Goal: Transaction & Acquisition: Purchase product/service

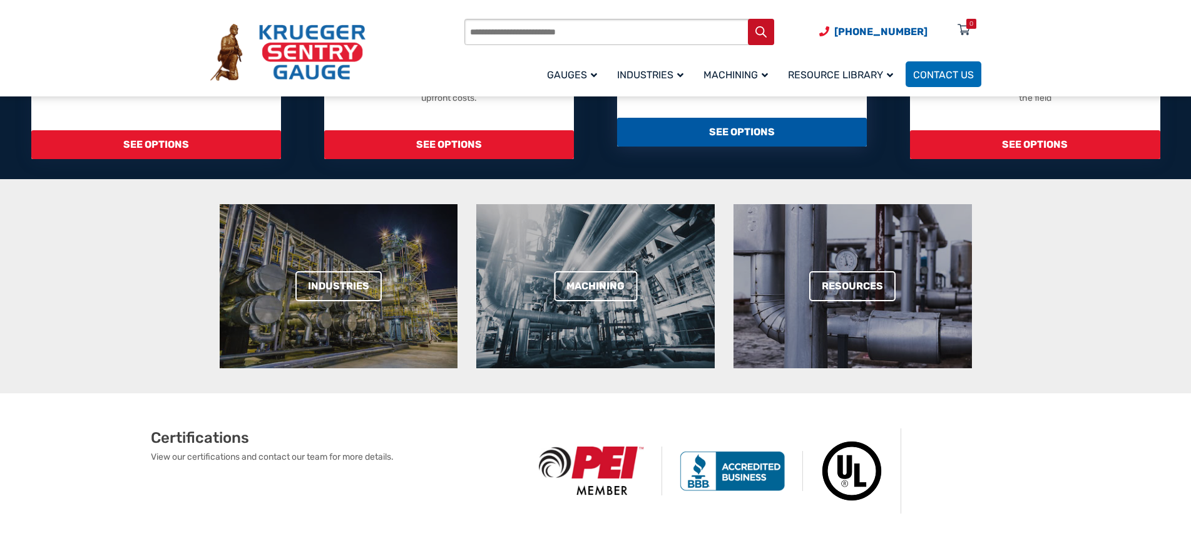
scroll to position [250, 0]
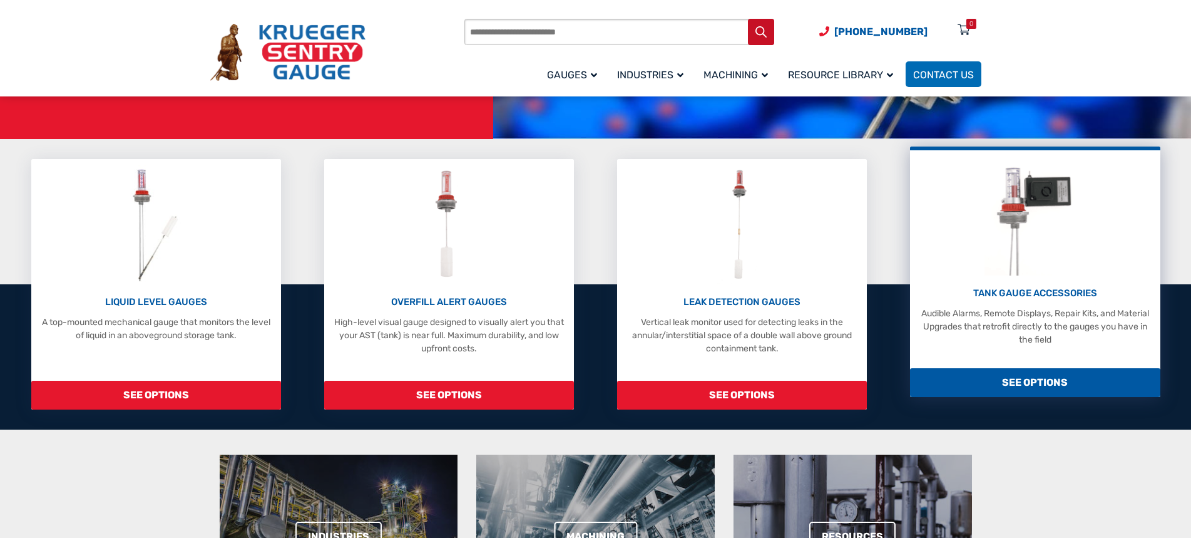
click at [1003, 215] on img at bounding box center [1035, 215] width 101 height 119
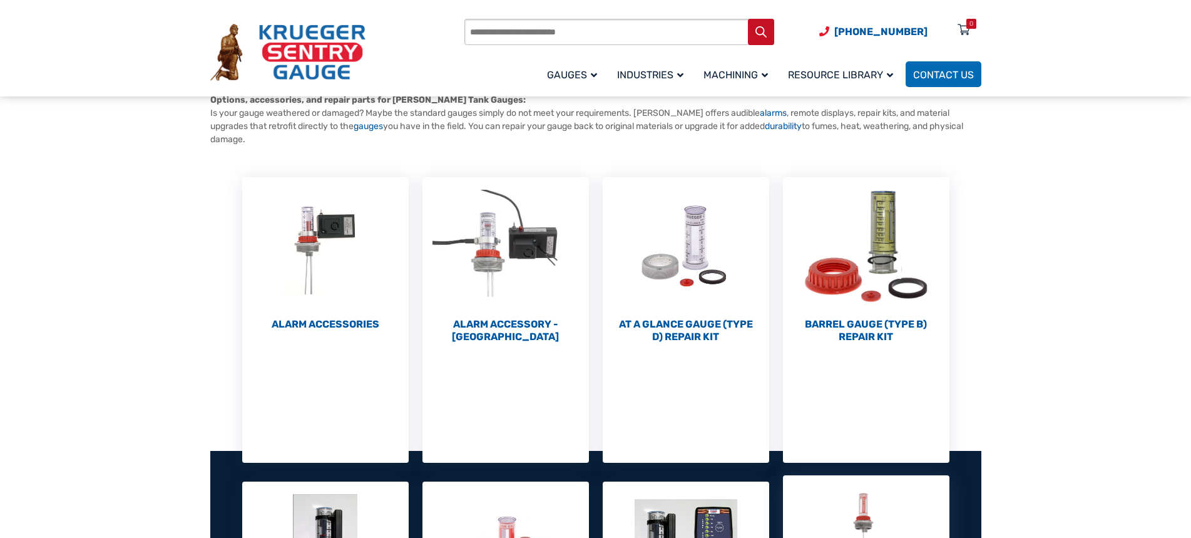
scroll to position [438, 0]
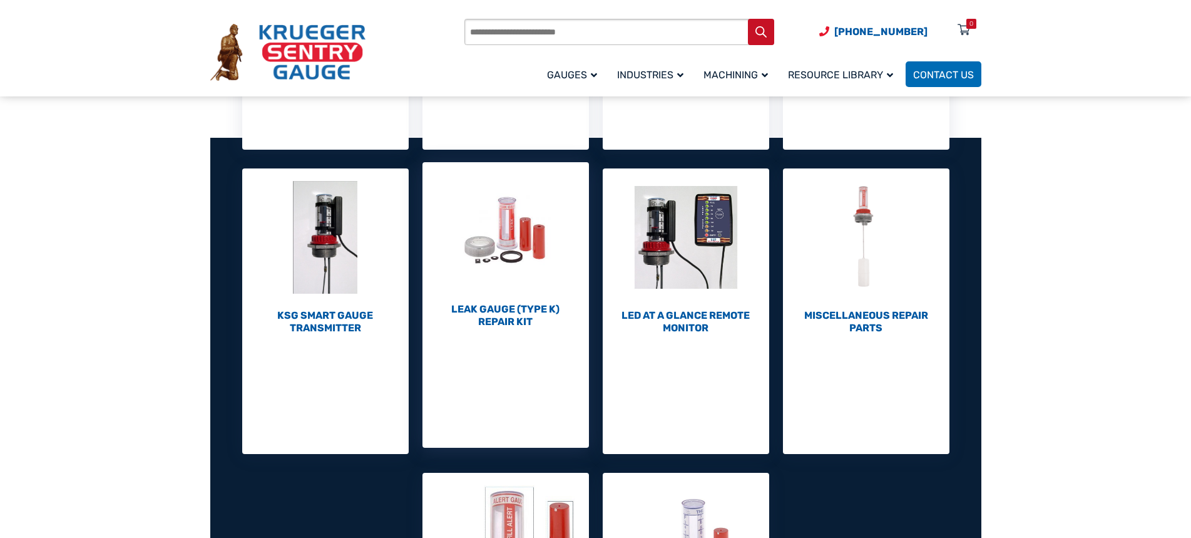
click at [510, 228] on img "Visit product category Leak Gauge (Type K) Repair Kit" at bounding box center [506, 231] width 167 height 138
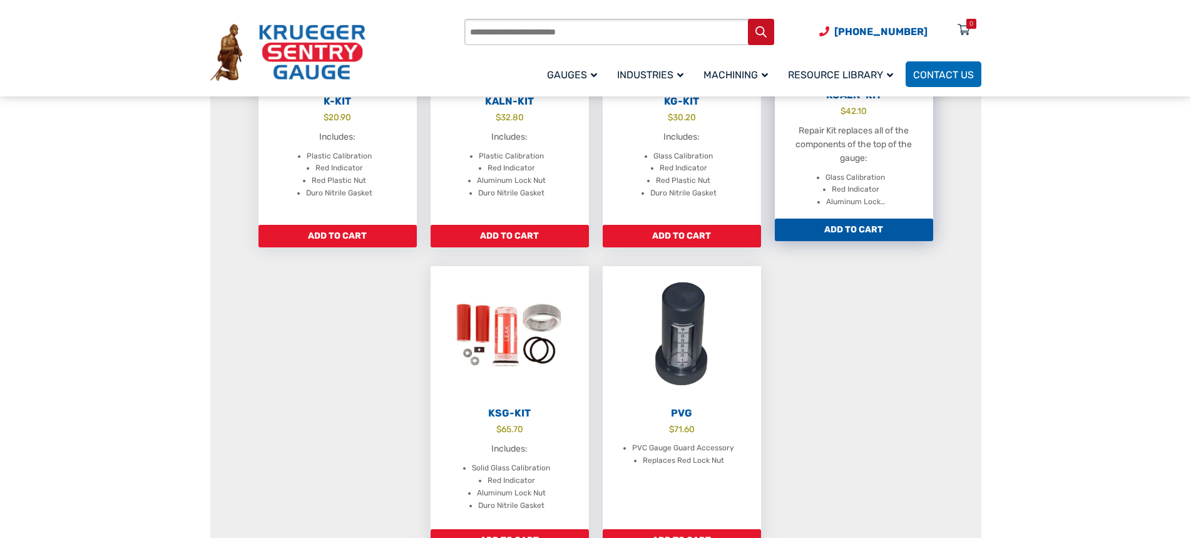
scroll to position [438, 0]
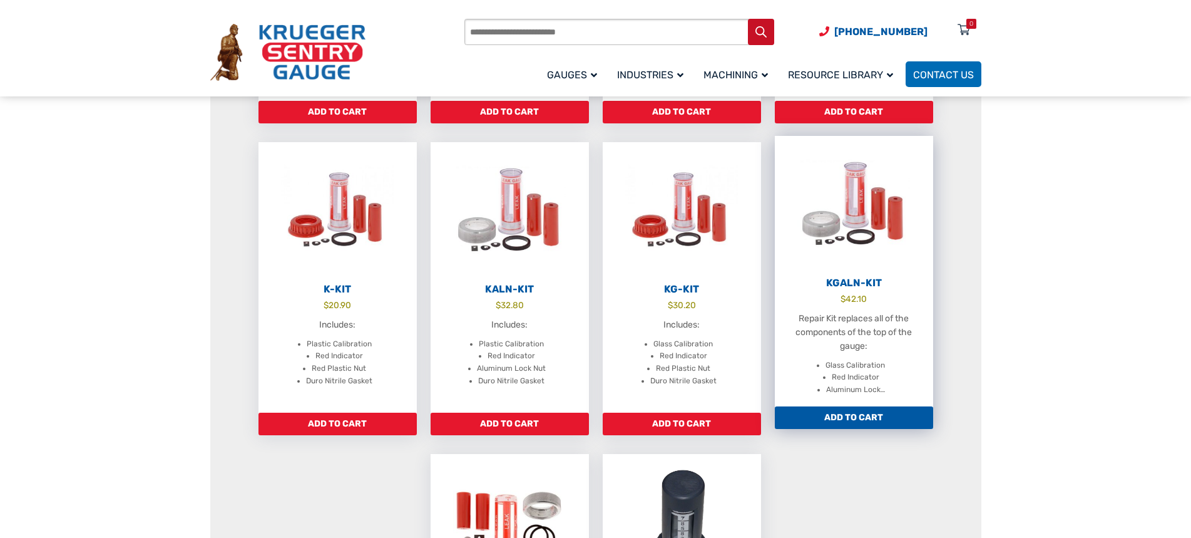
click at [873, 210] on img at bounding box center [854, 205] width 158 height 138
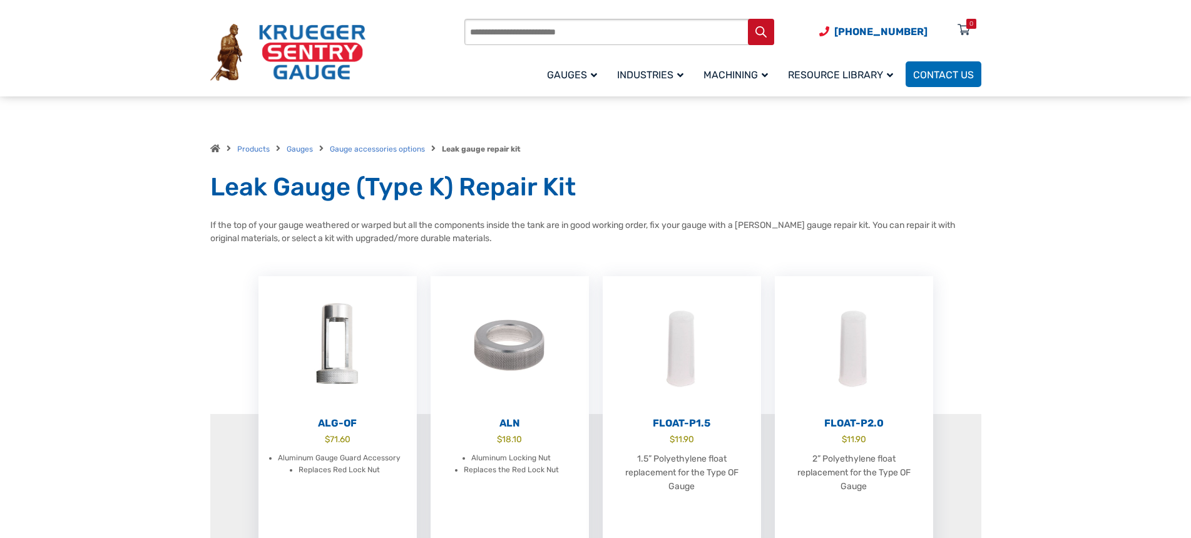
scroll to position [125, 0]
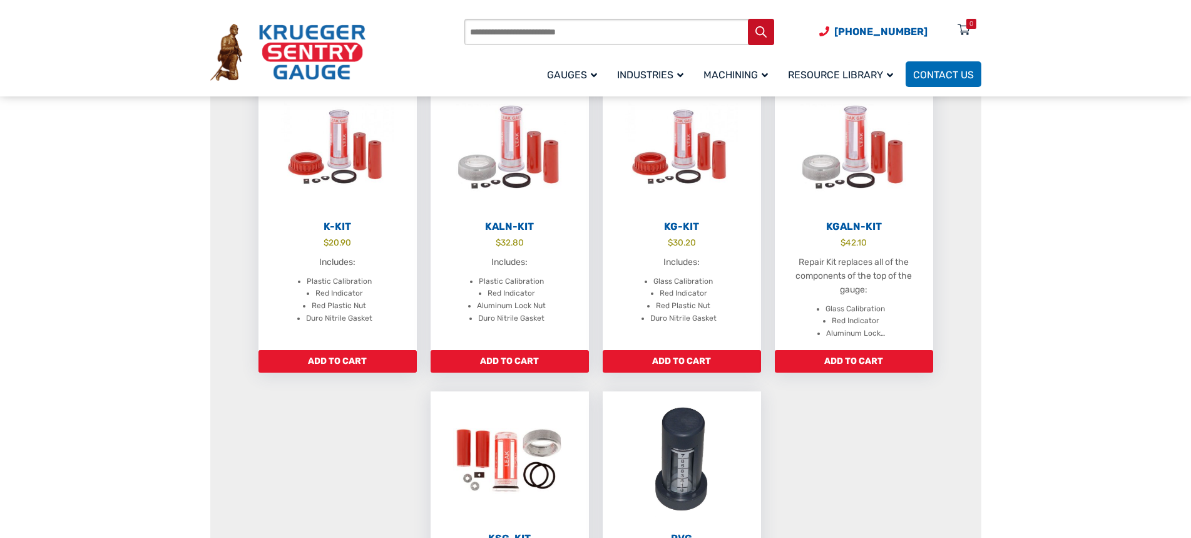
scroll to position [689, 0]
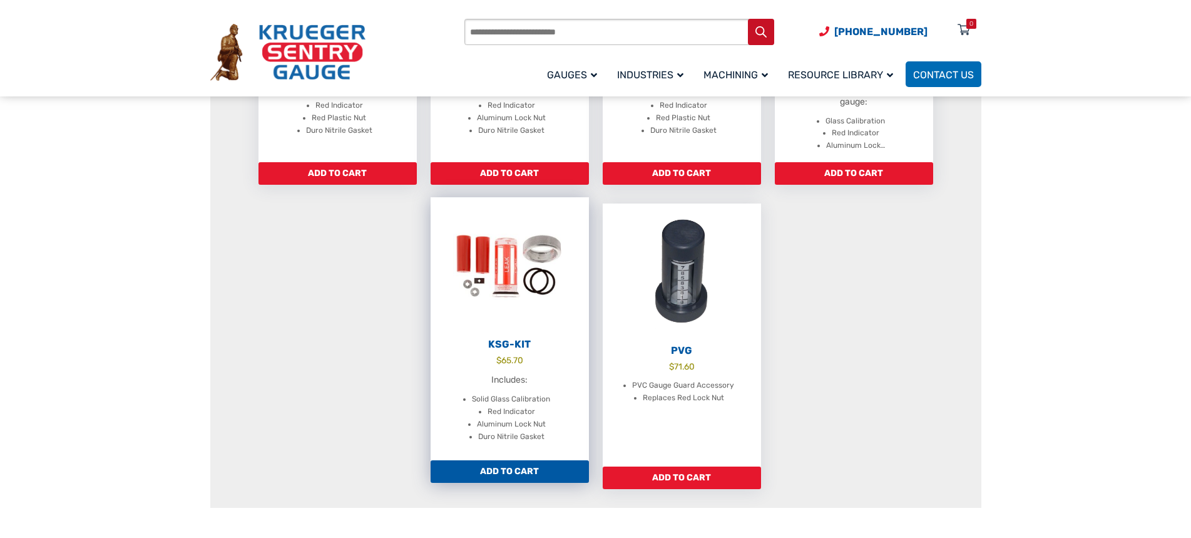
click at [489, 269] on img at bounding box center [510, 266] width 158 height 138
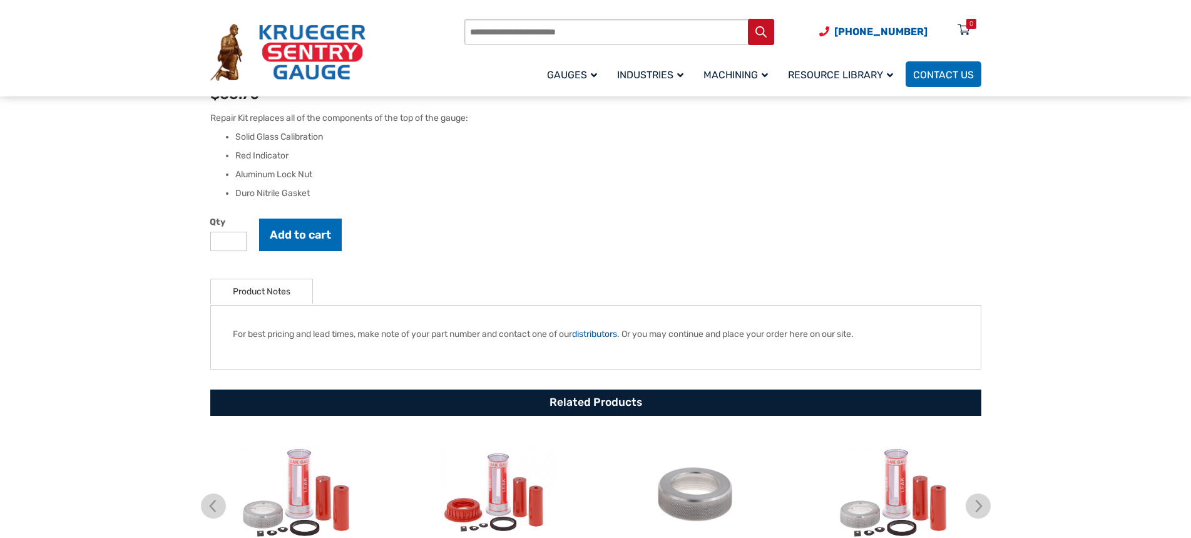
scroll to position [626, 0]
